Goal: Find specific page/section

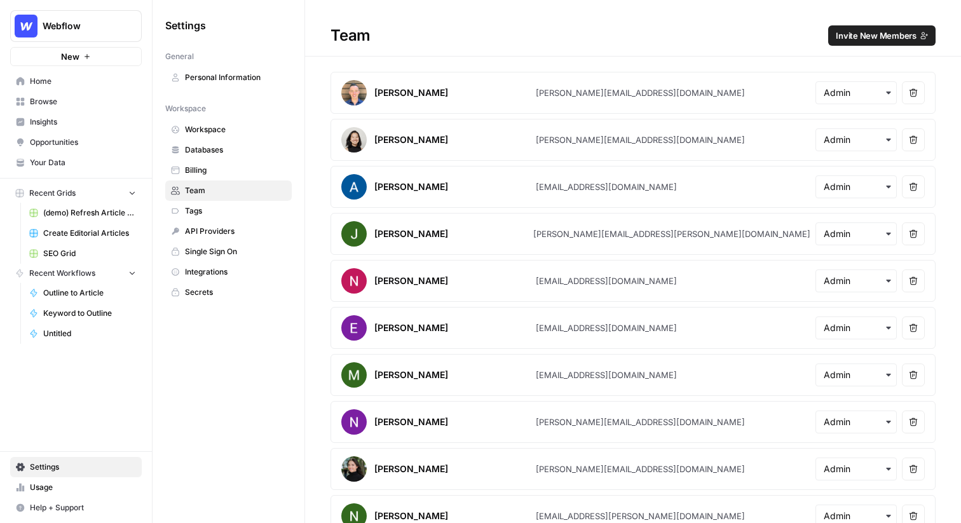
click at [36, 79] on span "Home" at bounding box center [83, 81] width 106 height 11
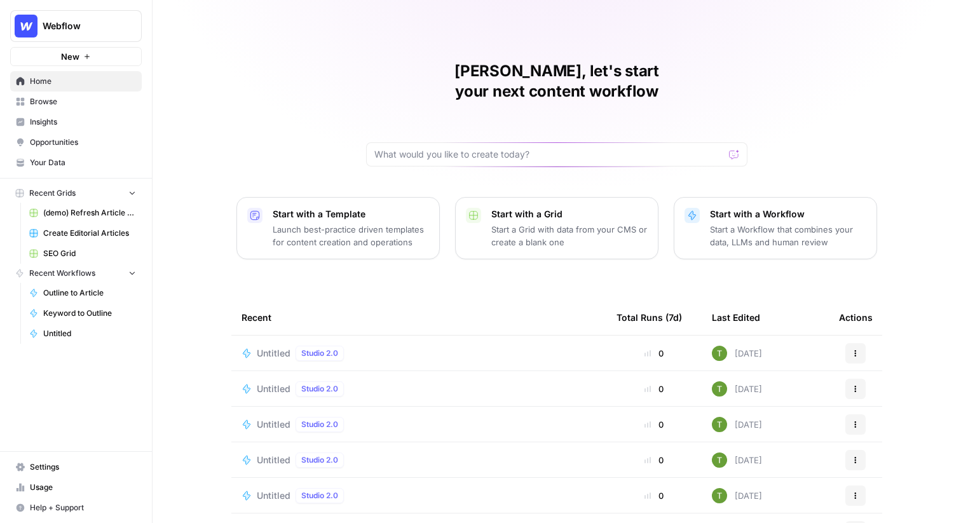
click at [41, 25] on button "Webflow" at bounding box center [76, 26] width 132 height 32
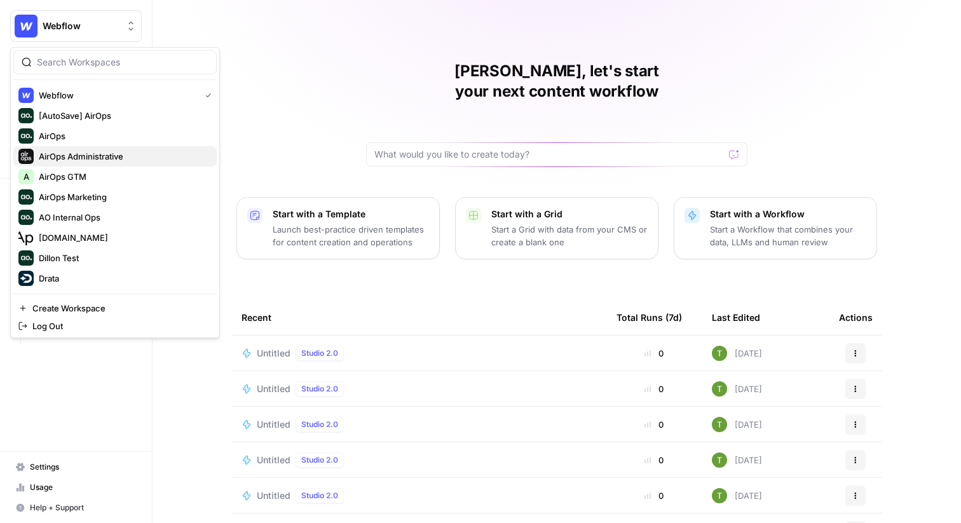
scroll to position [183, 0]
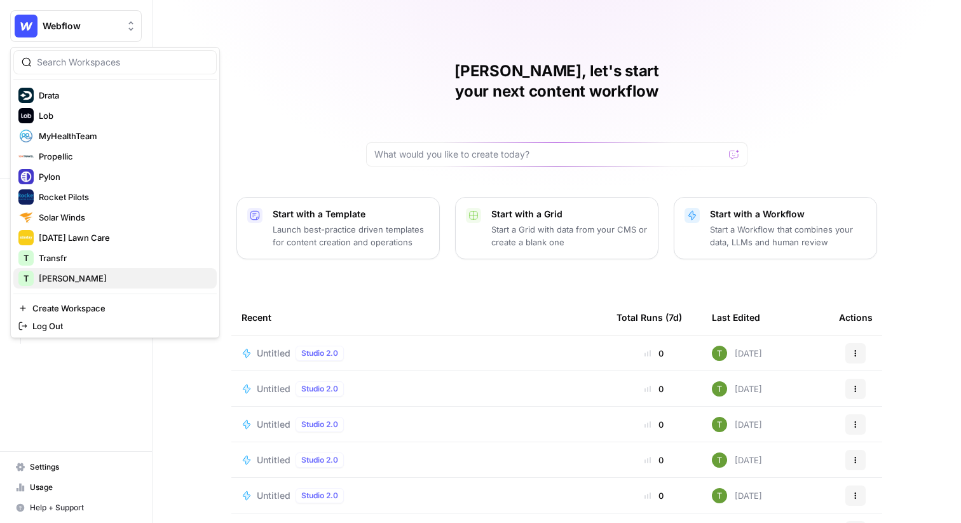
click at [70, 280] on span "[PERSON_NAME]" at bounding box center [123, 278] width 168 height 13
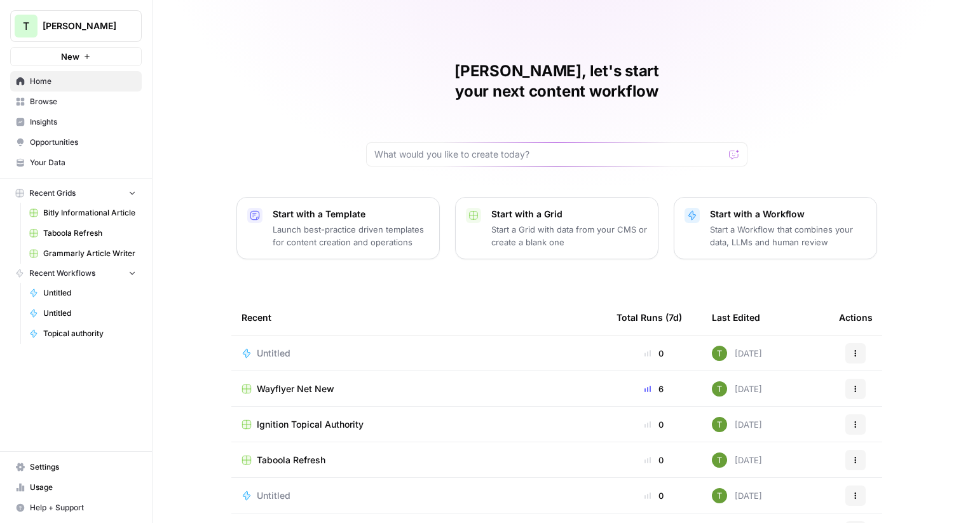
click at [44, 104] on span "Browse" at bounding box center [83, 101] width 106 height 11
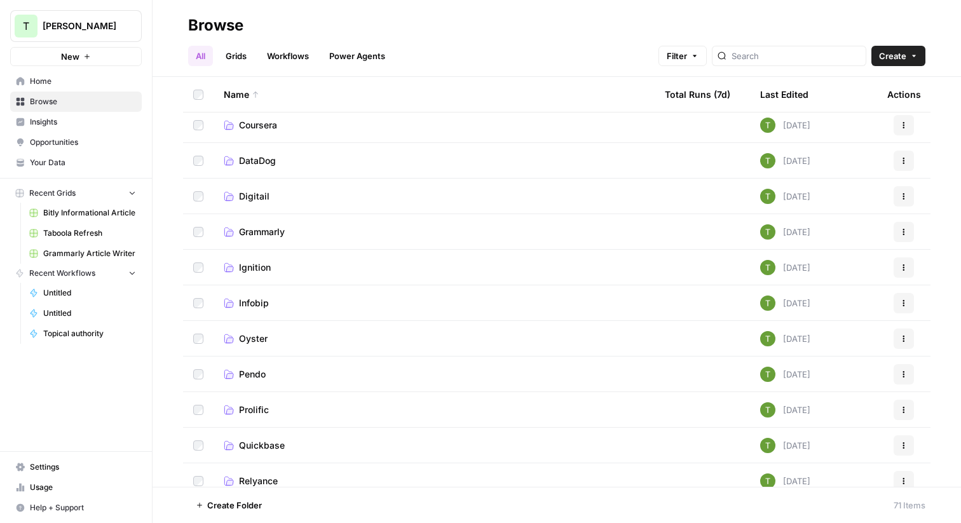
scroll to position [824, 0]
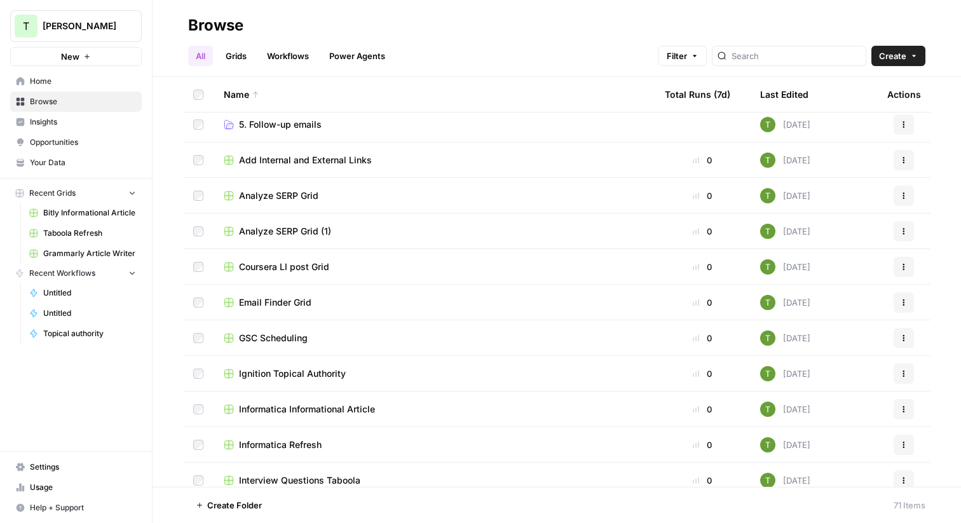
click at [290, 340] on span "GSC Scheduling" at bounding box center [273, 338] width 69 height 13
